Goal: Information Seeking & Learning: Learn about a topic

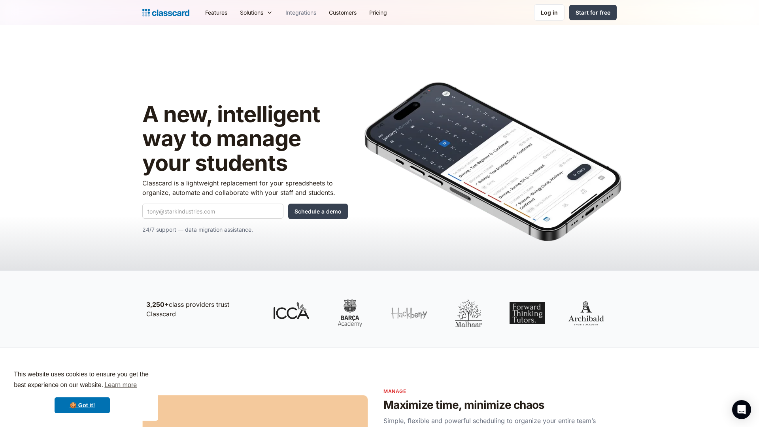
click at [304, 15] on link "Integrations" at bounding box center [300, 13] width 43 height 18
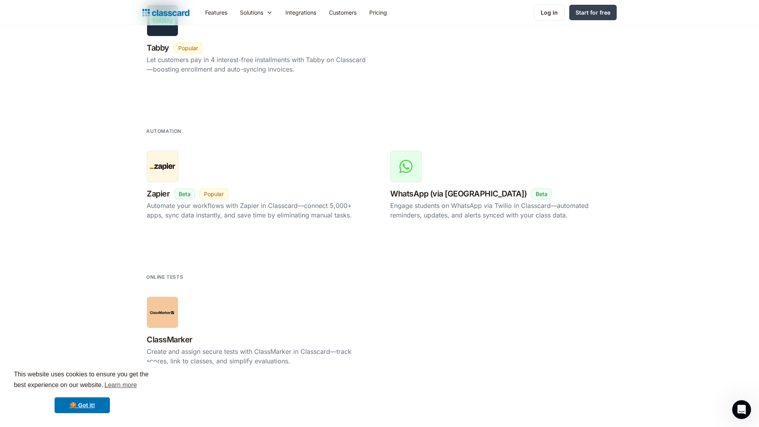
scroll to position [1352, 0]
click at [87, 407] on link "🍪 Got it!" at bounding box center [82, 405] width 55 height 16
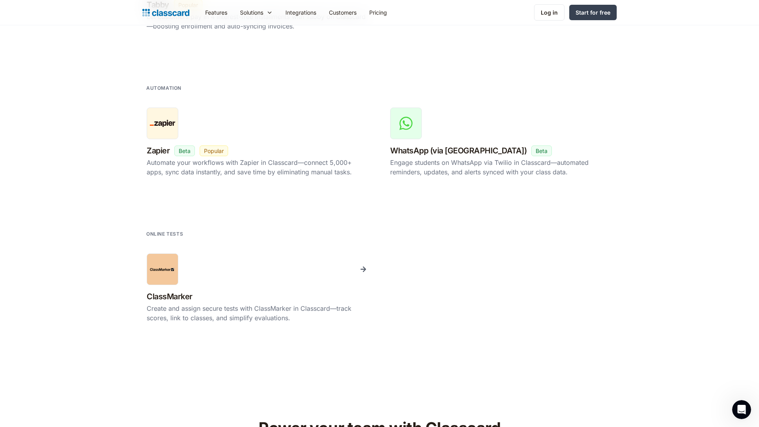
scroll to position [1393, 0]
click at [170, 135] on div at bounding box center [163, 124] width 32 height 32
